Goal: Information Seeking & Learning: Learn about a topic

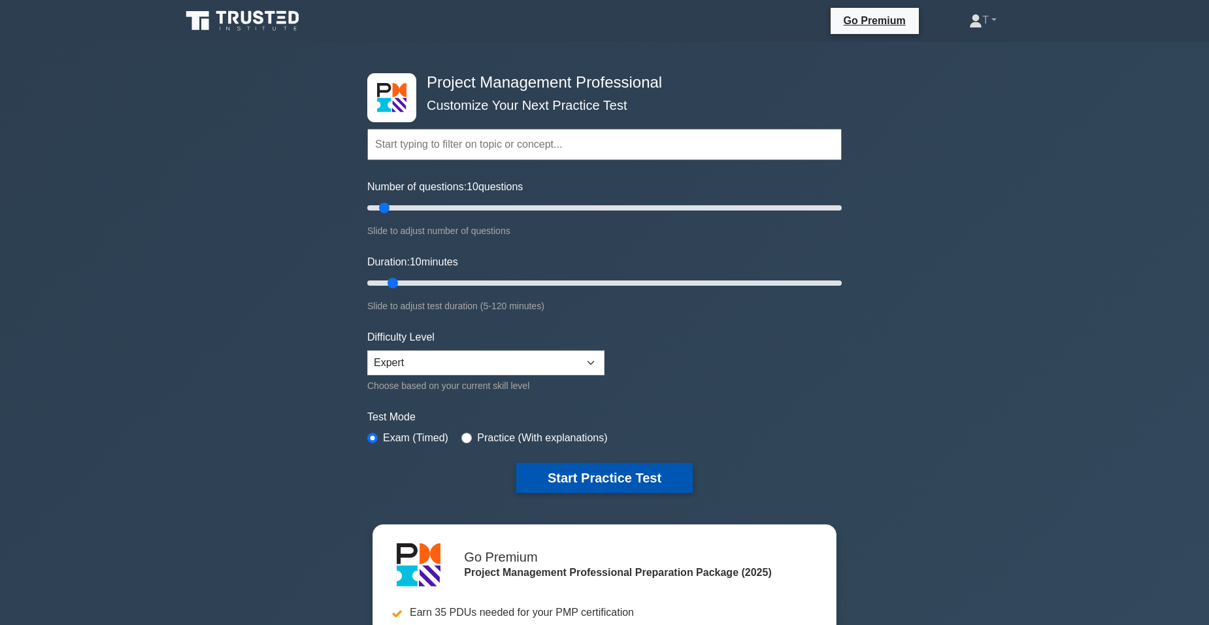
click at [644, 463] on button "Start Practice Test" at bounding box center [604, 477] width 176 height 30
drag, startPoint x: 385, startPoint y: 206, endPoint x: 870, endPoint y: 216, distance: 485.5
type input "200"
click at [841, 216] on input "Number of questions: 200 questions" at bounding box center [604, 208] width 474 height 16
drag, startPoint x: 392, startPoint y: 284, endPoint x: 853, endPoint y: 287, distance: 461.2
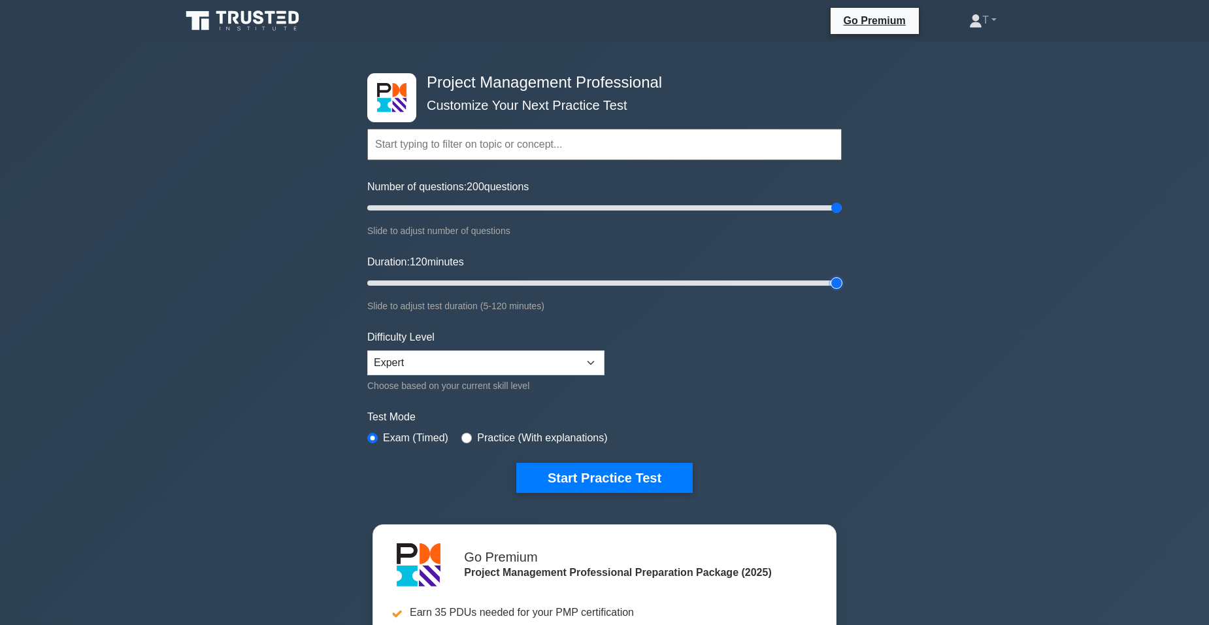
type input "120"
click at [841, 287] on input "Duration: 120 minutes" at bounding box center [604, 283] width 474 height 16
click at [664, 476] on button "Start Practice Test" at bounding box center [604, 477] width 176 height 30
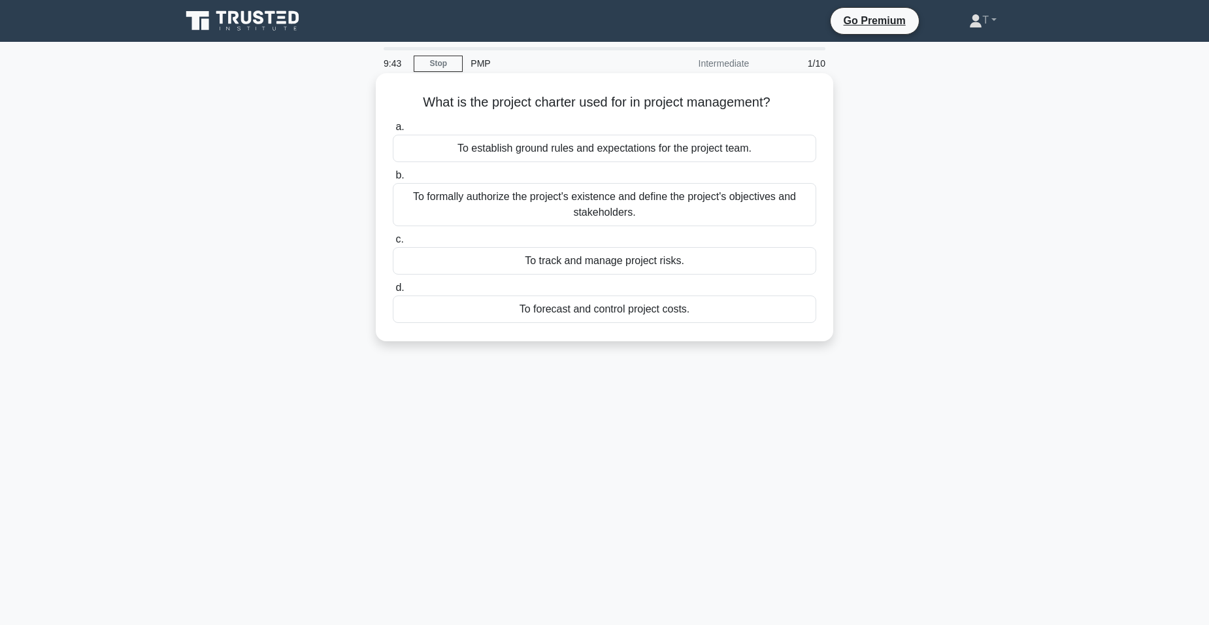
click at [466, 210] on div "To formally authorize the project's existence and define the project's objectiv…" at bounding box center [604, 204] width 423 height 43
click at [393, 180] on input "b. To formally authorize the project's existence and define the project's objec…" at bounding box center [393, 175] width 0 height 8
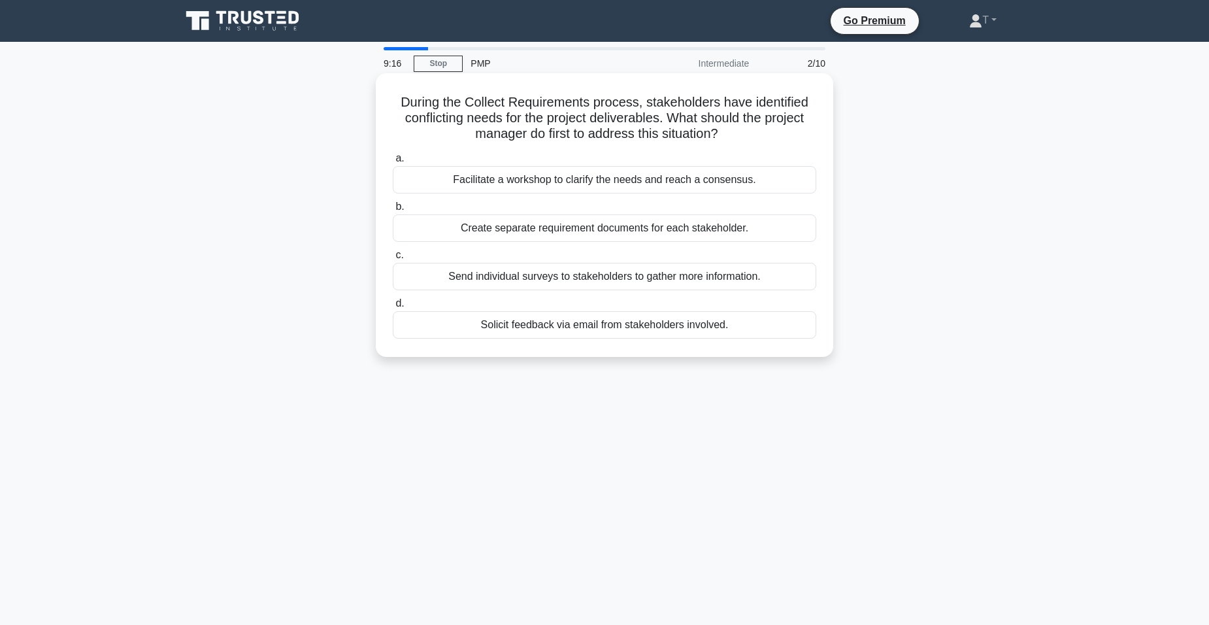
click at [453, 189] on div "Facilitate a workshop to clarify the needs and reach a consensus." at bounding box center [604, 179] width 423 height 27
click at [393, 163] on input "a. Facilitate a workshop to clarify the needs and reach a consensus." at bounding box center [393, 158] width 0 height 8
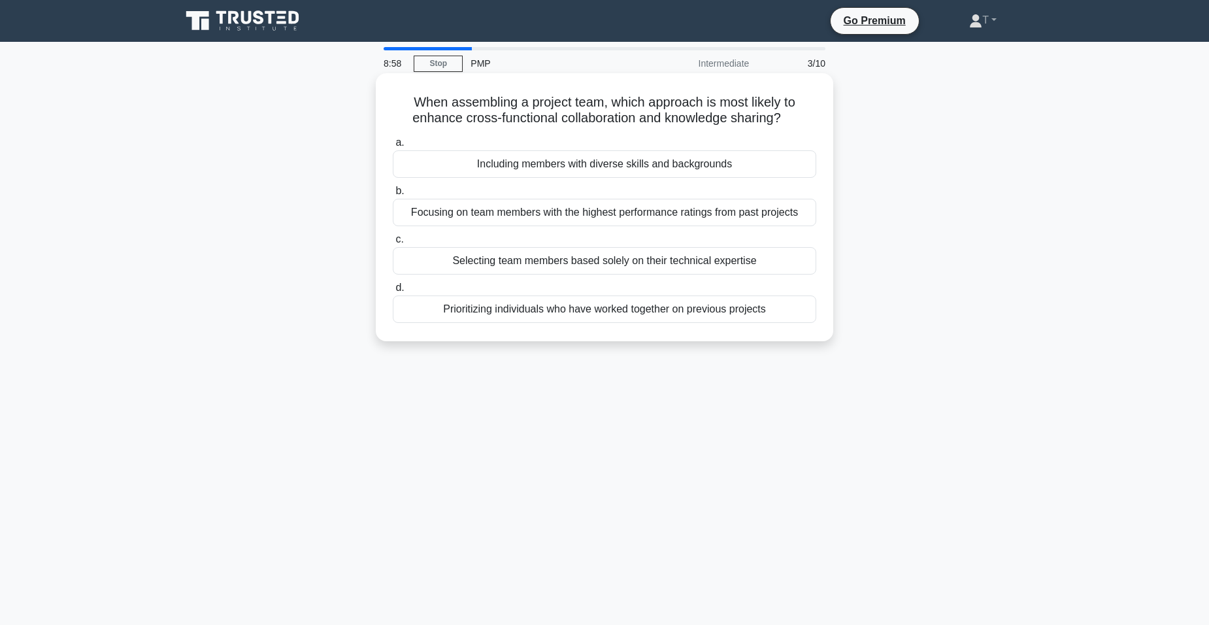
click at [453, 170] on div "Including members with diverse skills and backgrounds" at bounding box center [604, 163] width 423 height 27
click at [393, 147] on input "a. Including members with diverse skills and backgrounds" at bounding box center [393, 142] width 0 height 8
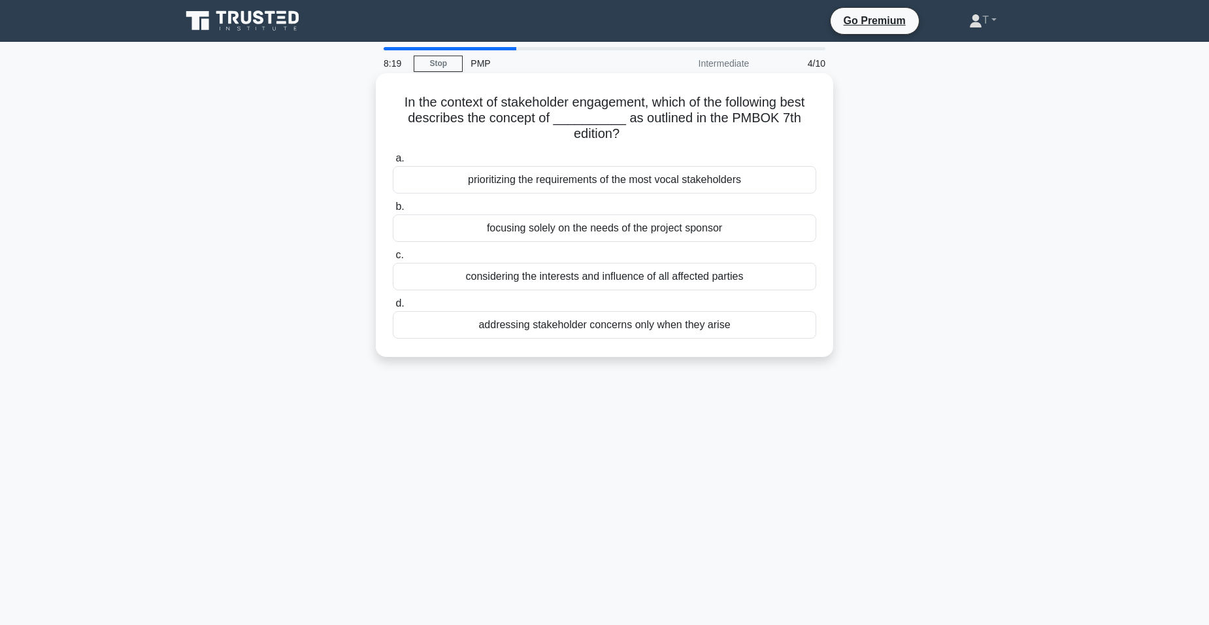
click at [466, 280] on div "considering the interests and influence of all affected parties" at bounding box center [604, 276] width 423 height 27
click at [393, 259] on input "c. considering the interests and influence of all affected parties" at bounding box center [393, 255] width 0 height 8
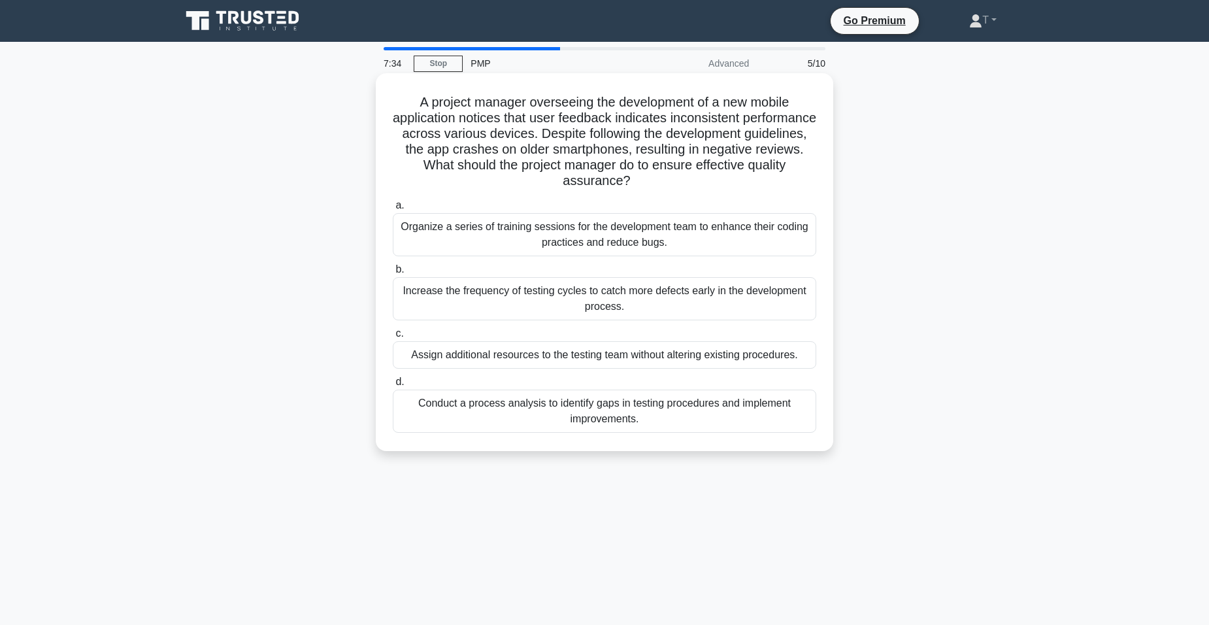
click at [532, 417] on div "Conduct a process analysis to identify gaps in testing procedures and implement…" at bounding box center [604, 410] width 423 height 43
click at [393, 386] on input "d. Conduct a process analysis to identify gaps in testing procedures and implem…" at bounding box center [393, 382] width 0 height 8
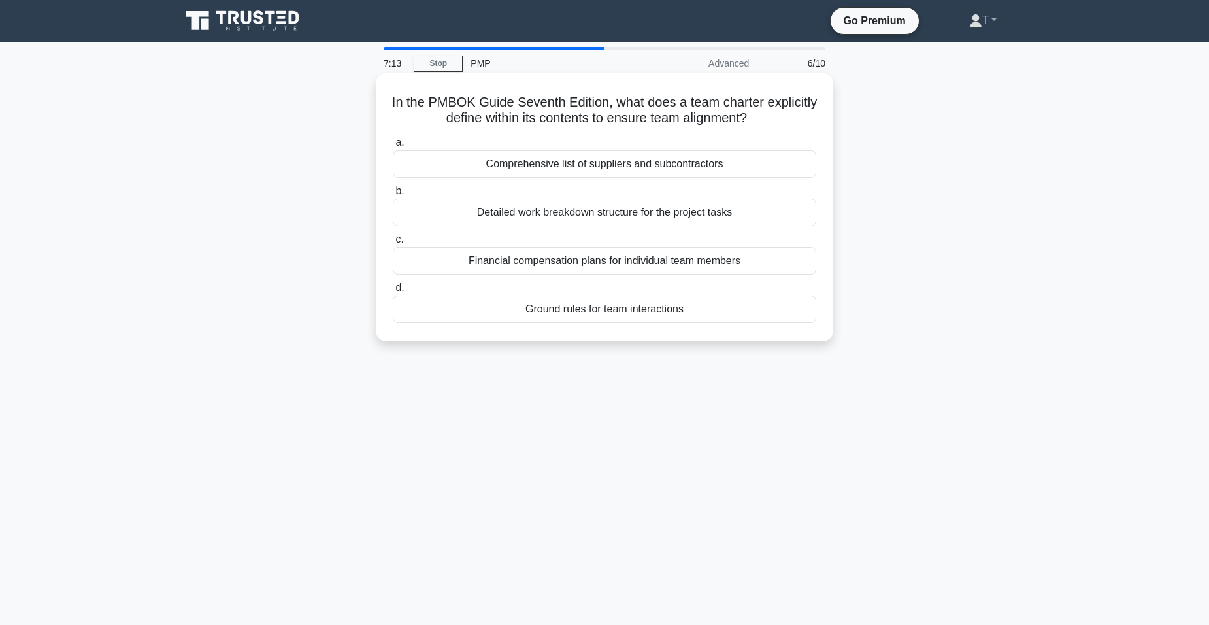
click at [485, 210] on div "Detailed work breakdown structure for the project tasks" at bounding box center [604, 212] width 423 height 27
click at [393, 195] on input "b. Detailed work breakdown structure for the project tasks" at bounding box center [393, 191] width 0 height 8
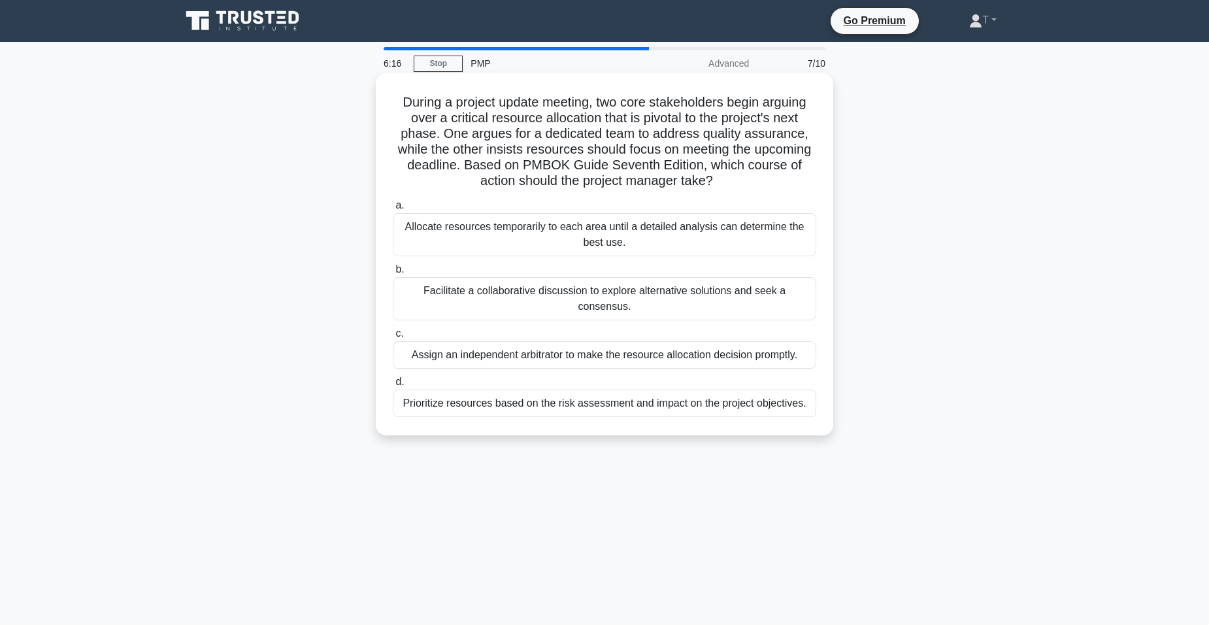
click at [490, 389] on div "Prioritize resources based on the risk assessment and impact on the project obj…" at bounding box center [604, 402] width 423 height 27
click at [393, 385] on input "d. Prioritize resources based on the risk assessment and impact on the project …" at bounding box center [393, 382] width 0 height 8
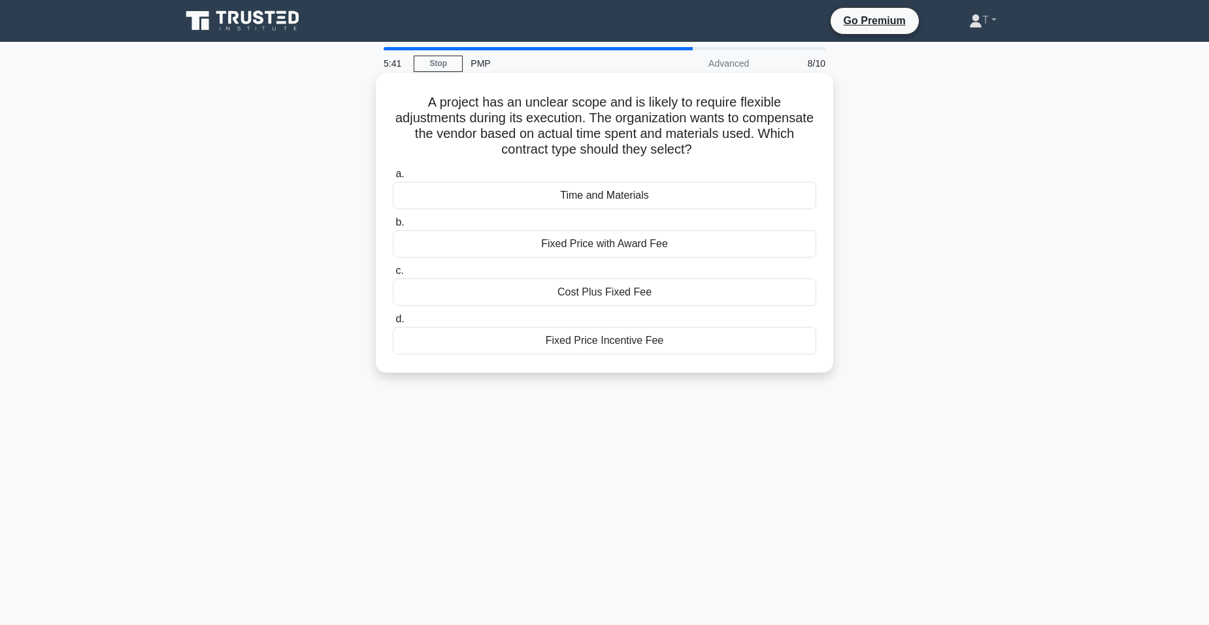
click at [641, 193] on div "Time and Materials" at bounding box center [604, 195] width 423 height 27
click at [393, 178] on input "a. Time and Materials" at bounding box center [393, 174] width 0 height 8
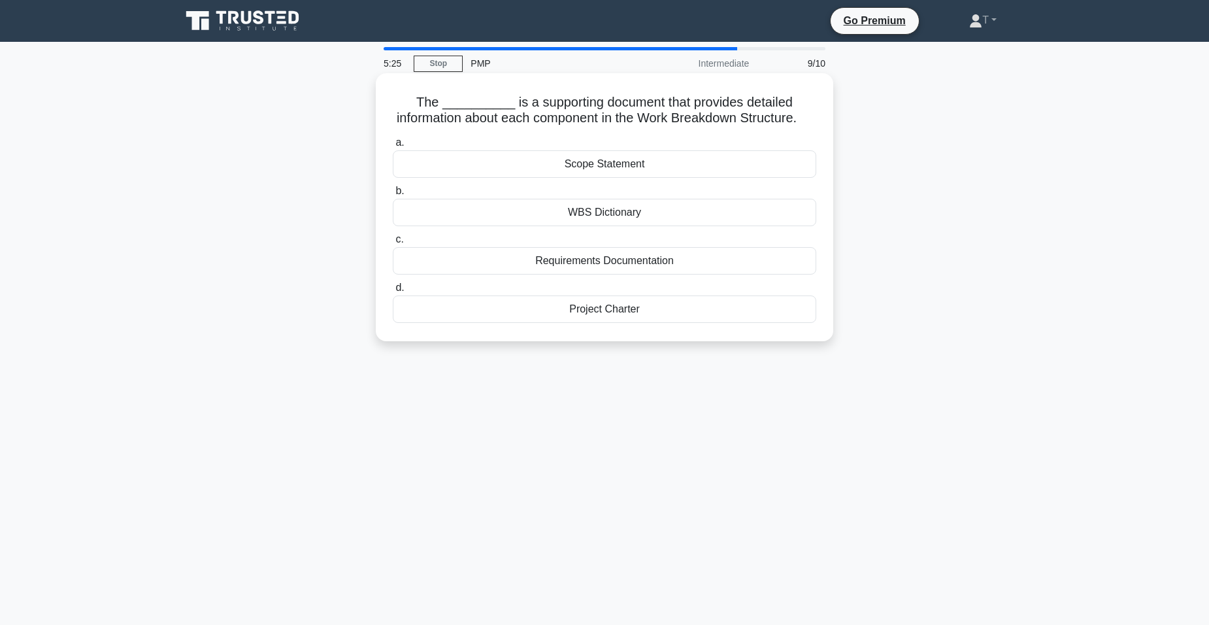
click at [525, 323] on div "Project Charter" at bounding box center [604, 308] width 423 height 27
click at [393, 292] on input "d. Project Charter" at bounding box center [393, 288] width 0 height 8
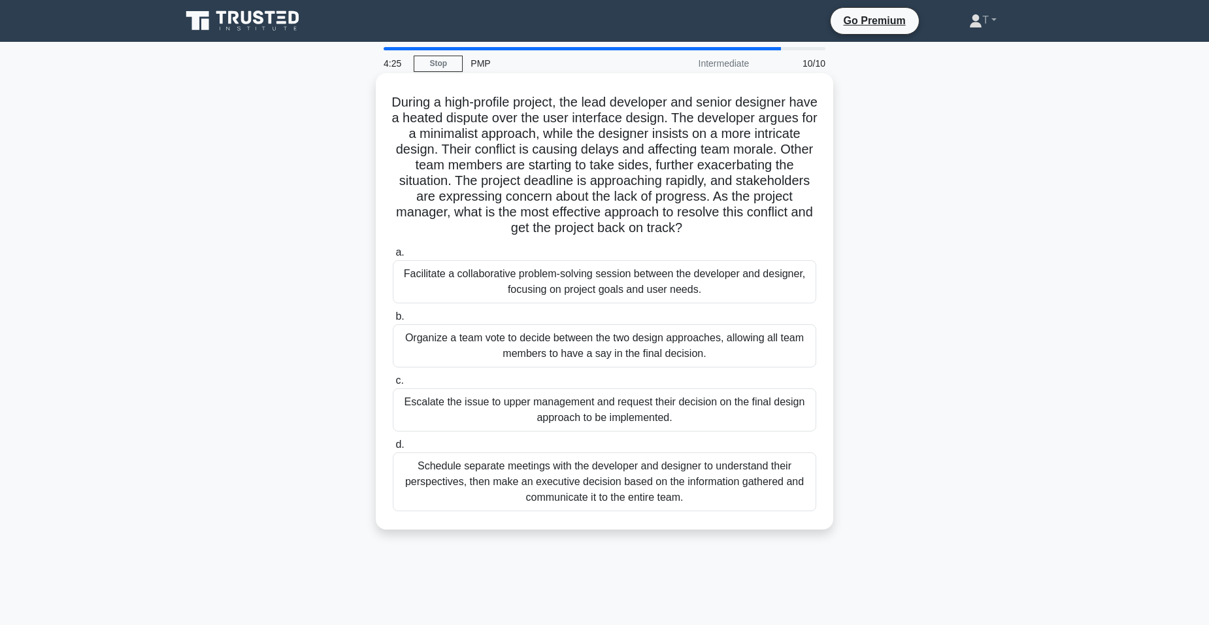
click at [571, 278] on div "Facilitate a collaborative problem-solving session between the developer and de…" at bounding box center [604, 281] width 423 height 43
click at [393, 257] on input "a. Facilitate a collaborative problem-solving session between the developer and…" at bounding box center [393, 252] width 0 height 8
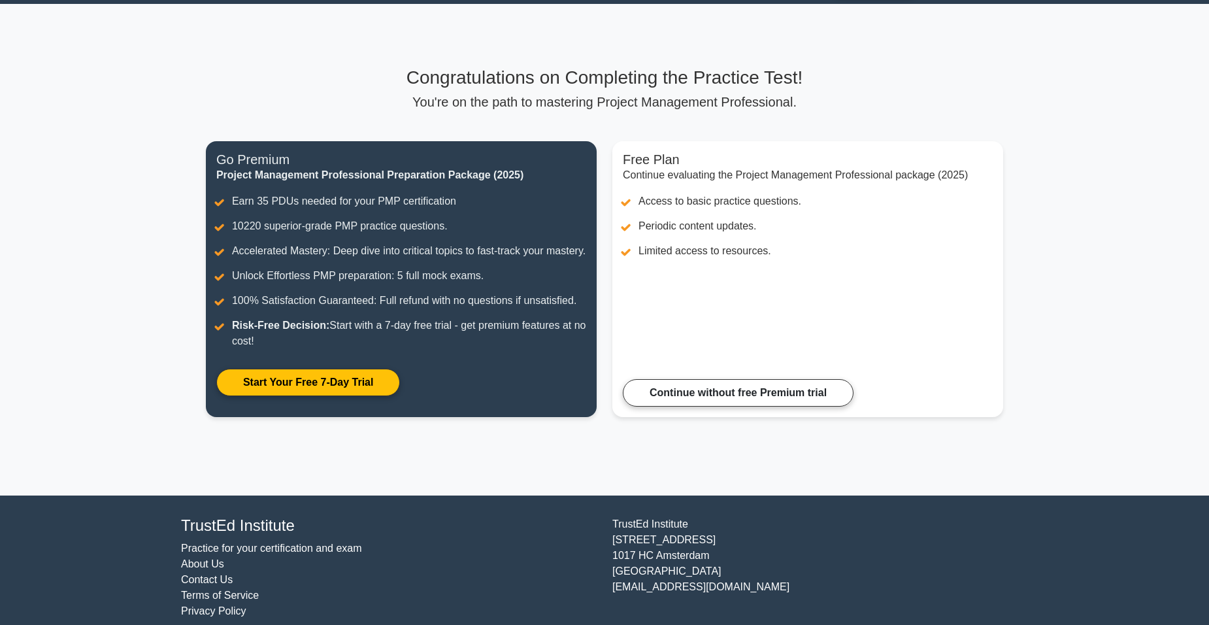
scroll to position [69, 0]
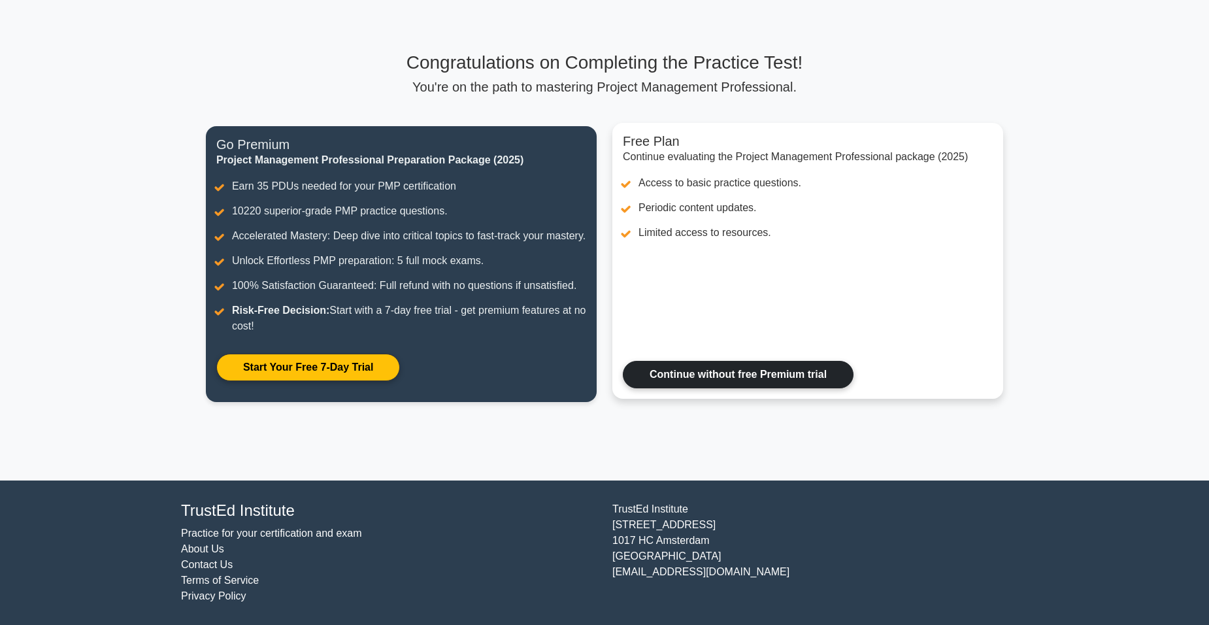
click at [798, 379] on link "Continue without free Premium trial" at bounding box center [738, 374] width 231 height 27
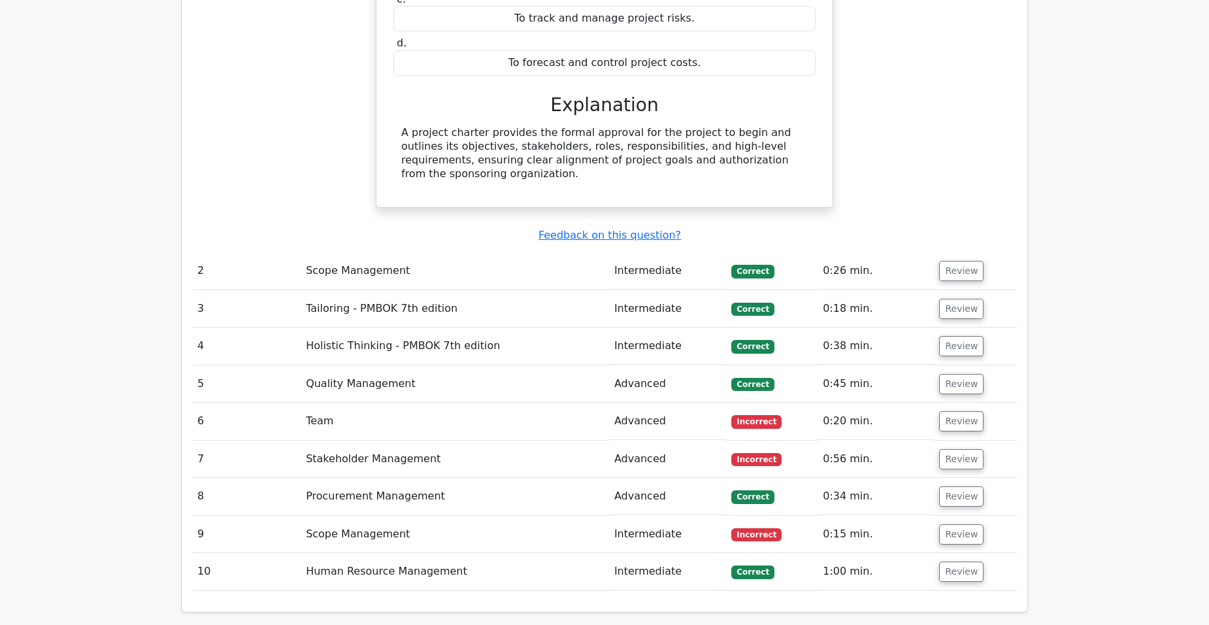
scroll to position [1372, 0]
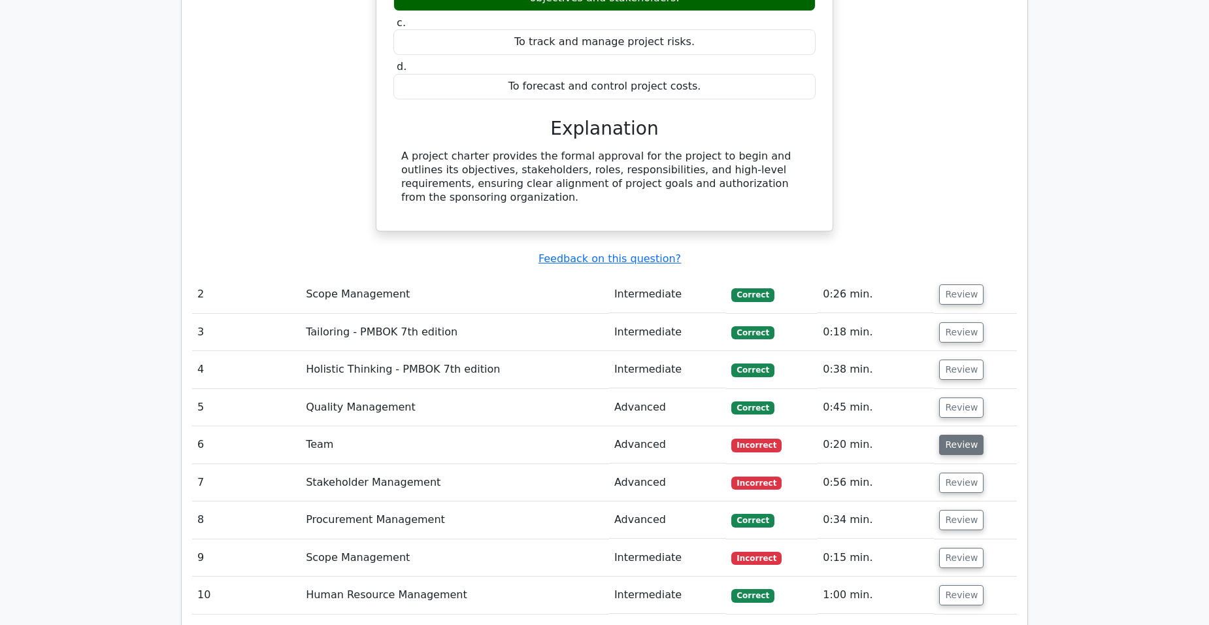
click at [949, 434] on button "Review" at bounding box center [961, 444] width 44 height 20
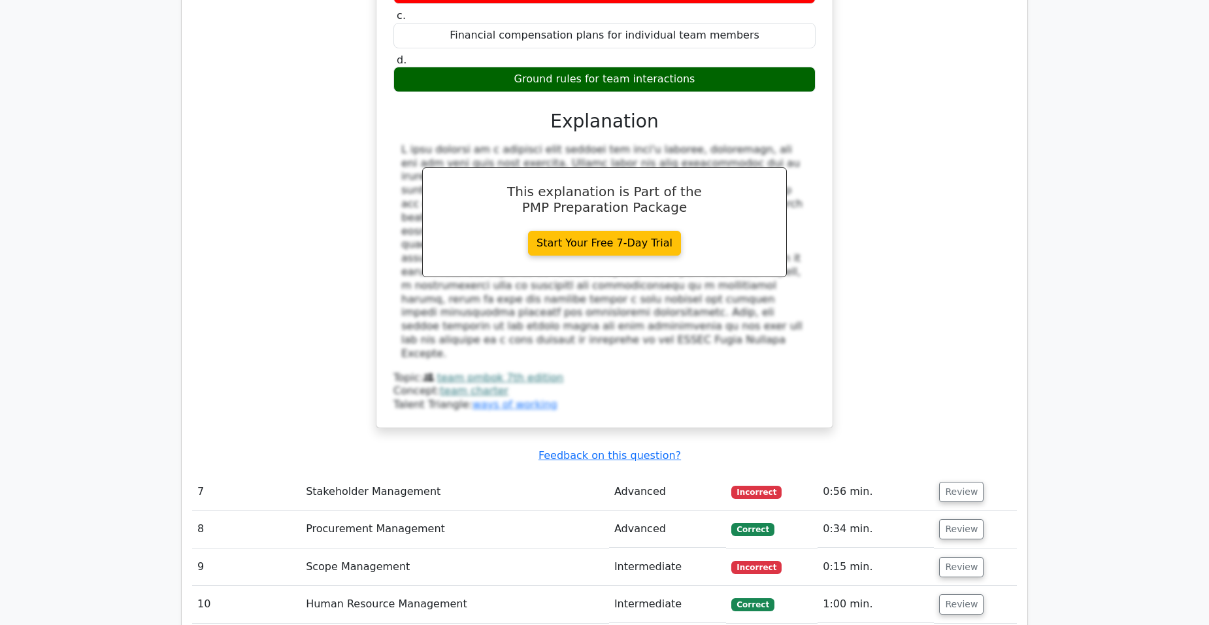
scroll to position [2027, 0]
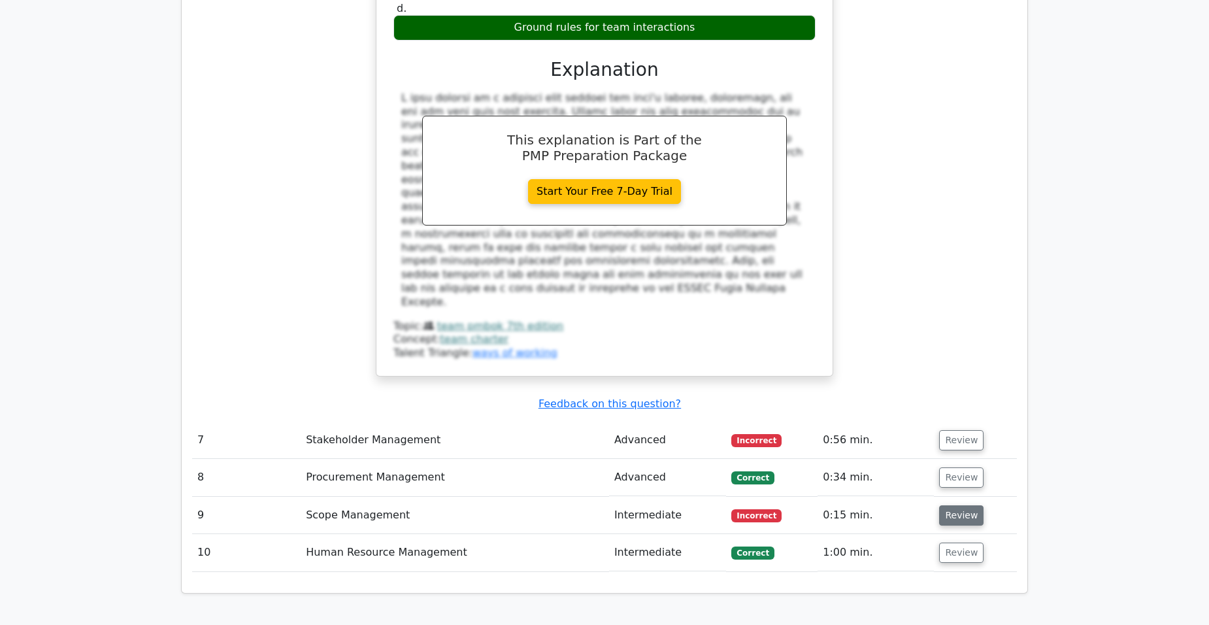
click at [957, 505] on button "Review" at bounding box center [961, 515] width 44 height 20
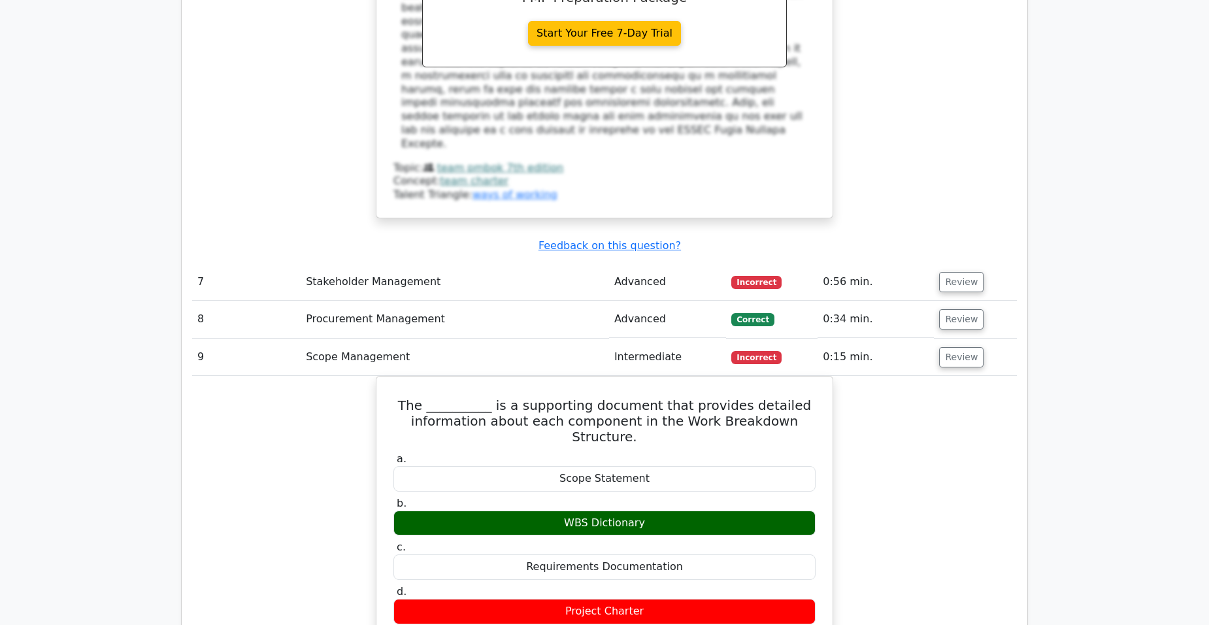
scroll to position [2197, 0]
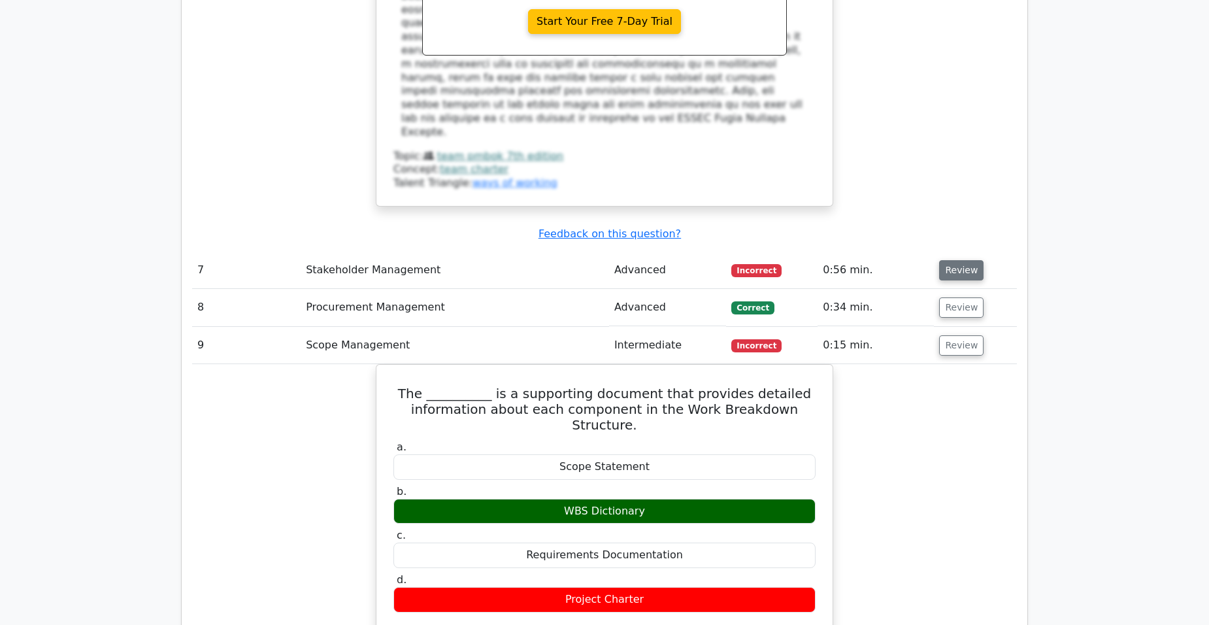
click at [960, 260] on button "Review" at bounding box center [961, 270] width 44 height 20
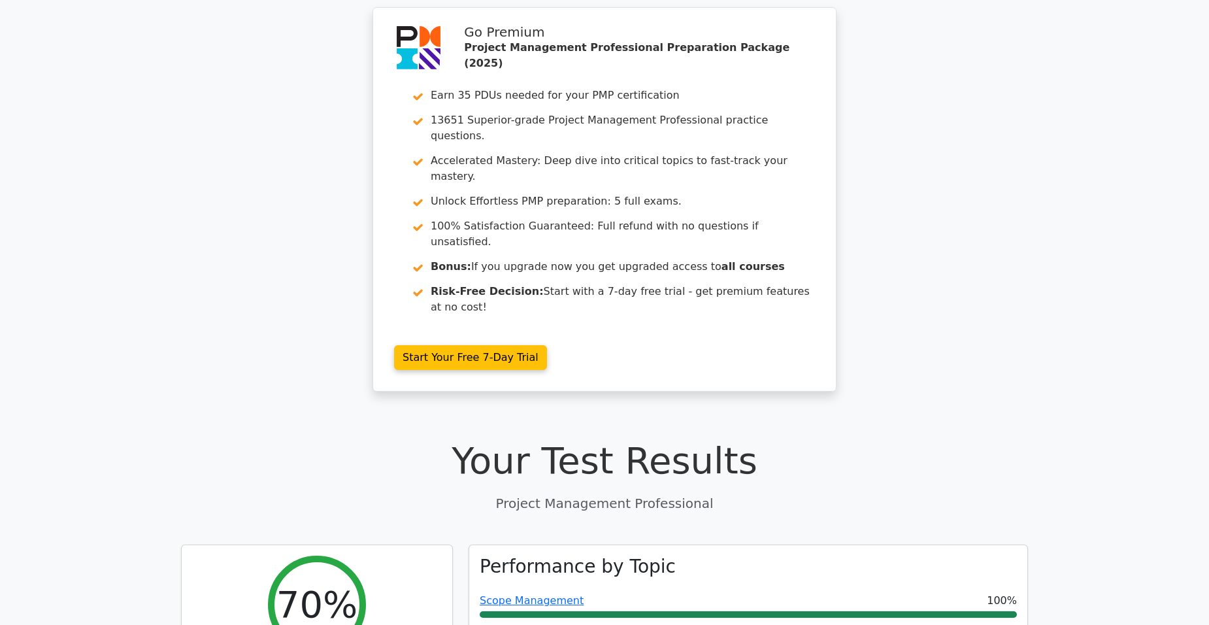
scroll to position [0, 0]
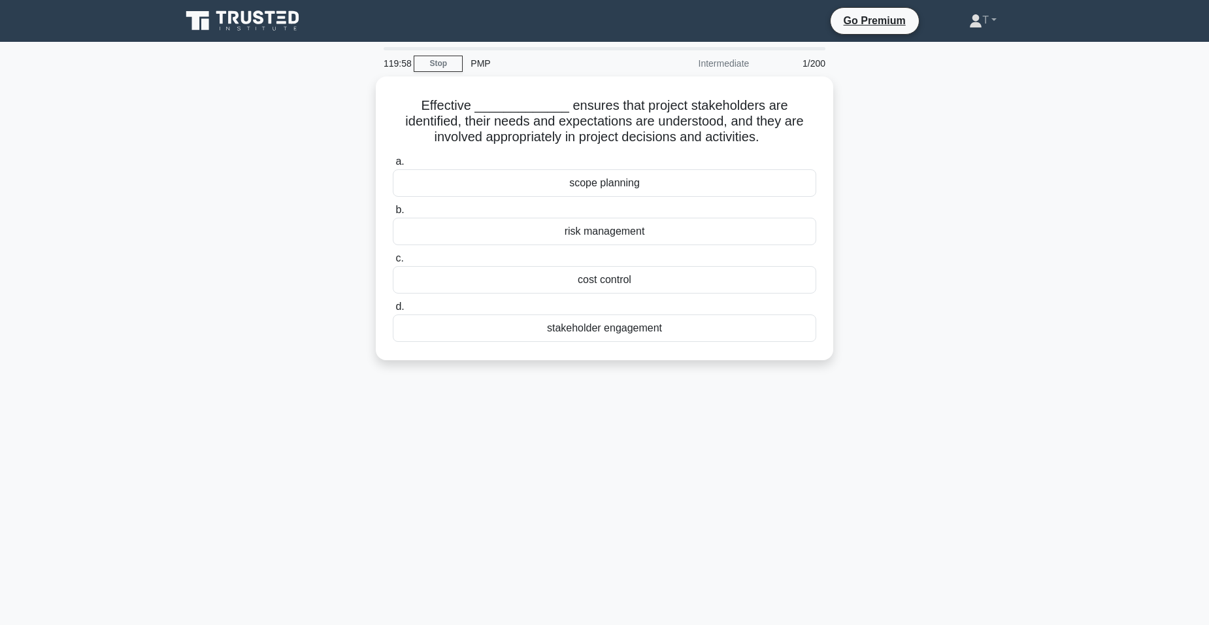
click at [435, 53] on div "119:58 Stop PMP Intermediate 1/200" at bounding box center [604, 63] width 457 height 26
click at [441, 64] on link "Stop" at bounding box center [438, 64] width 49 height 16
